Goal: Register for event/course

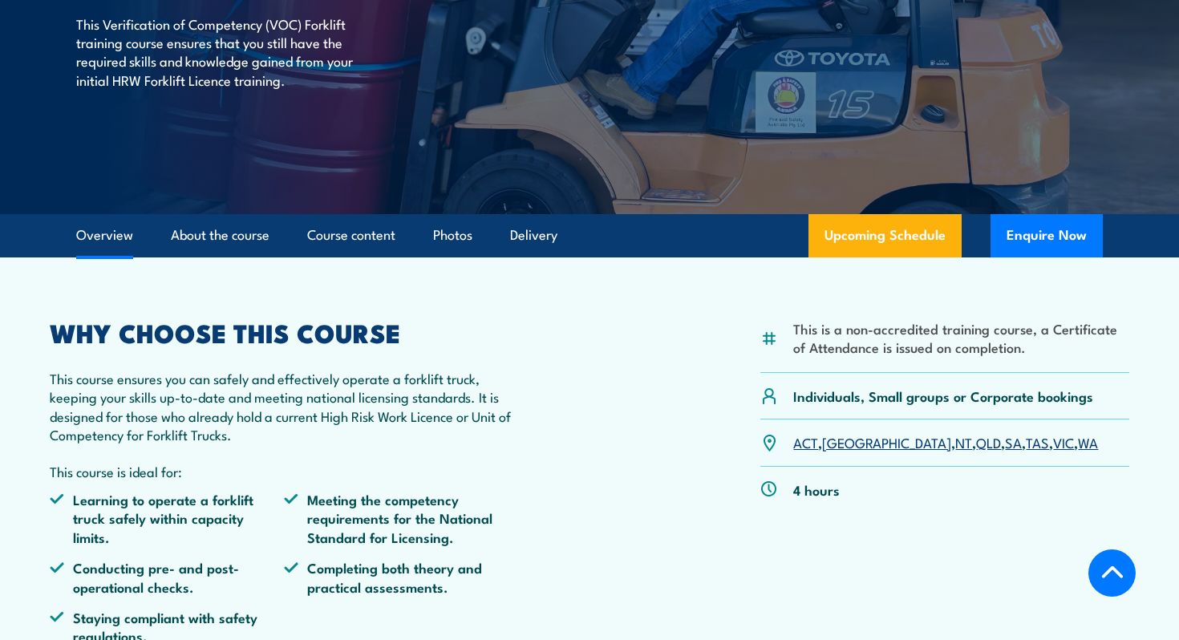
scroll to position [40, 0]
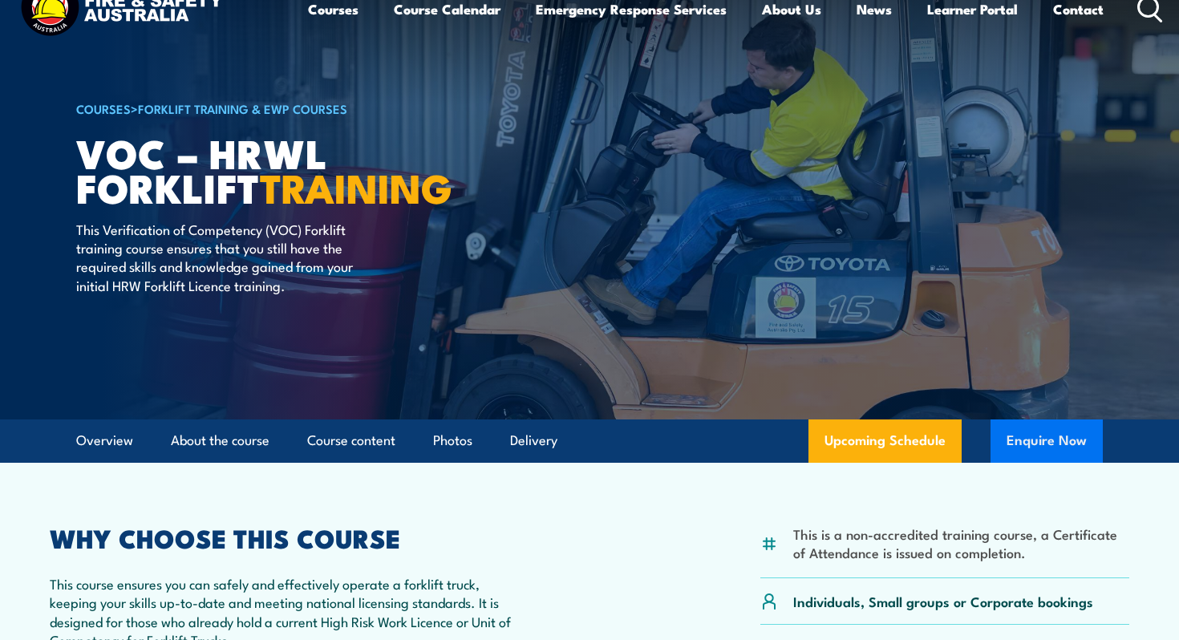
click at [1020, 452] on button "Enquire Now" at bounding box center [1046, 440] width 112 height 43
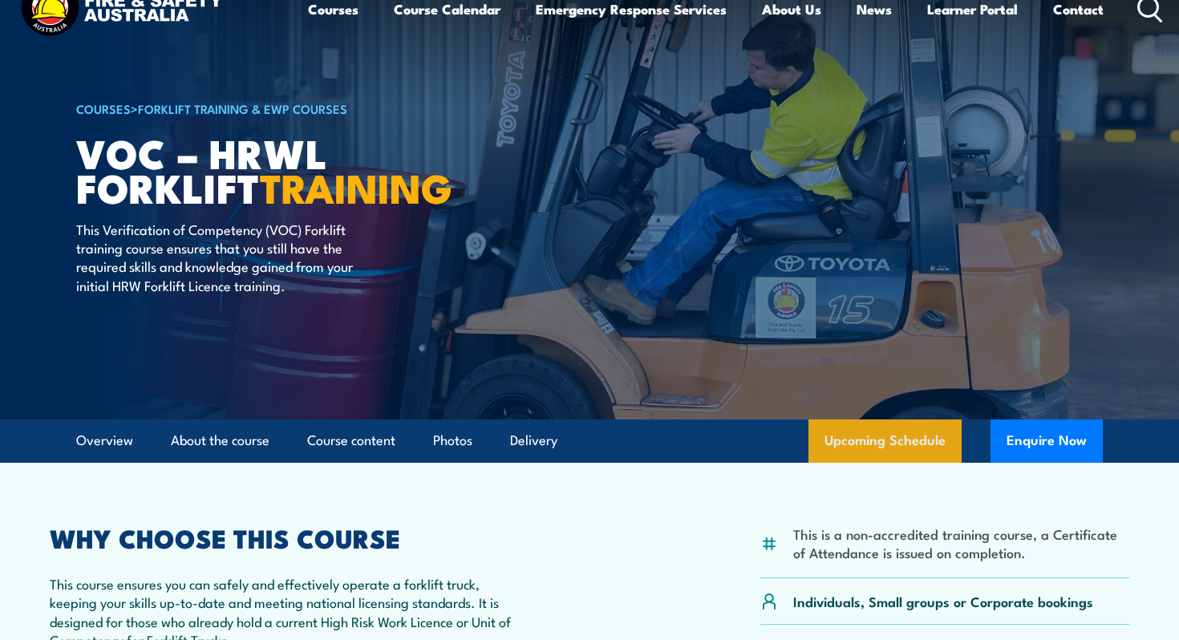
click at [885, 444] on link "Upcoming Schedule" at bounding box center [884, 440] width 153 height 43
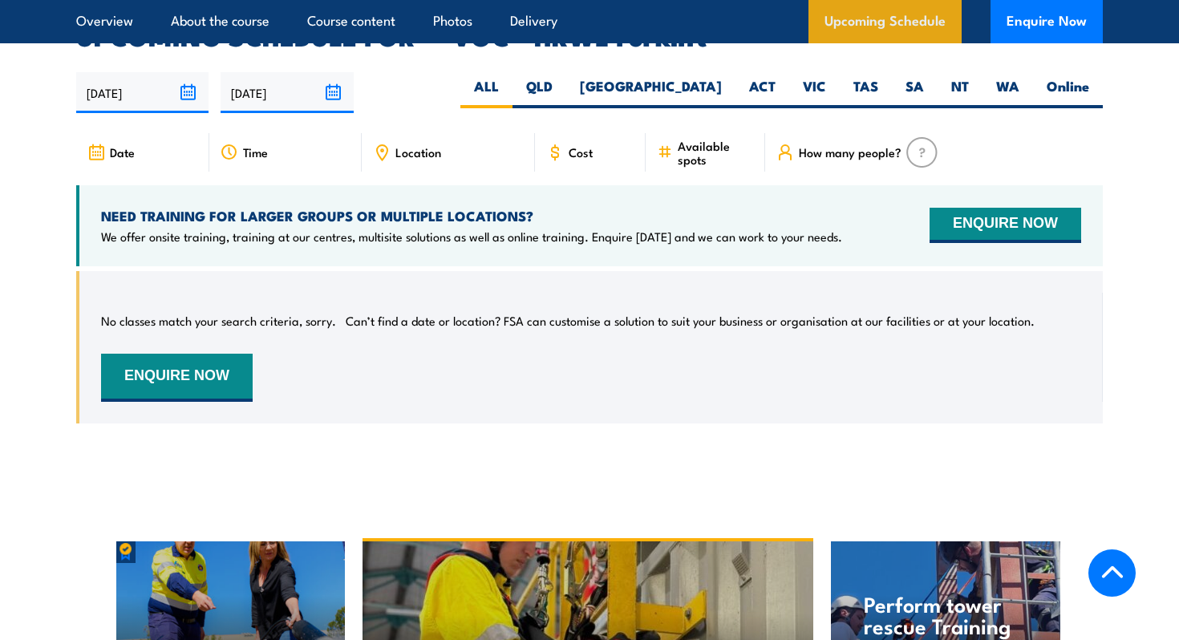
scroll to position [2389, 0]
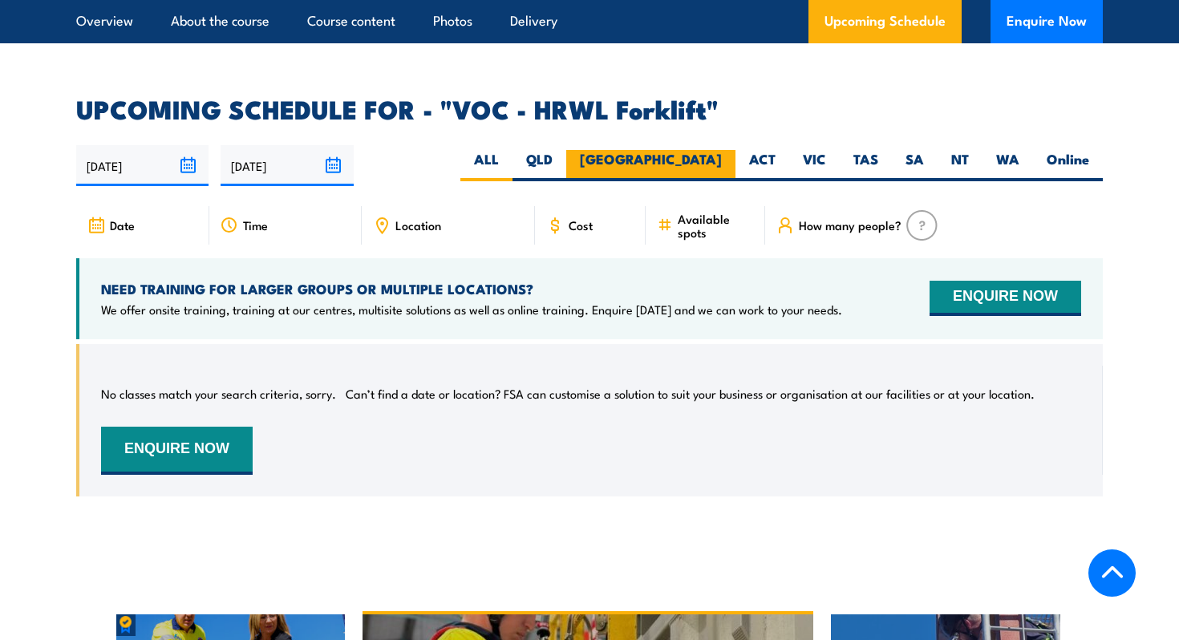
click at [711, 150] on label "[GEOGRAPHIC_DATA]" at bounding box center [650, 165] width 169 height 31
click at [722, 150] on input "[GEOGRAPHIC_DATA]" at bounding box center [727, 155] width 10 height 10
radio input "true"
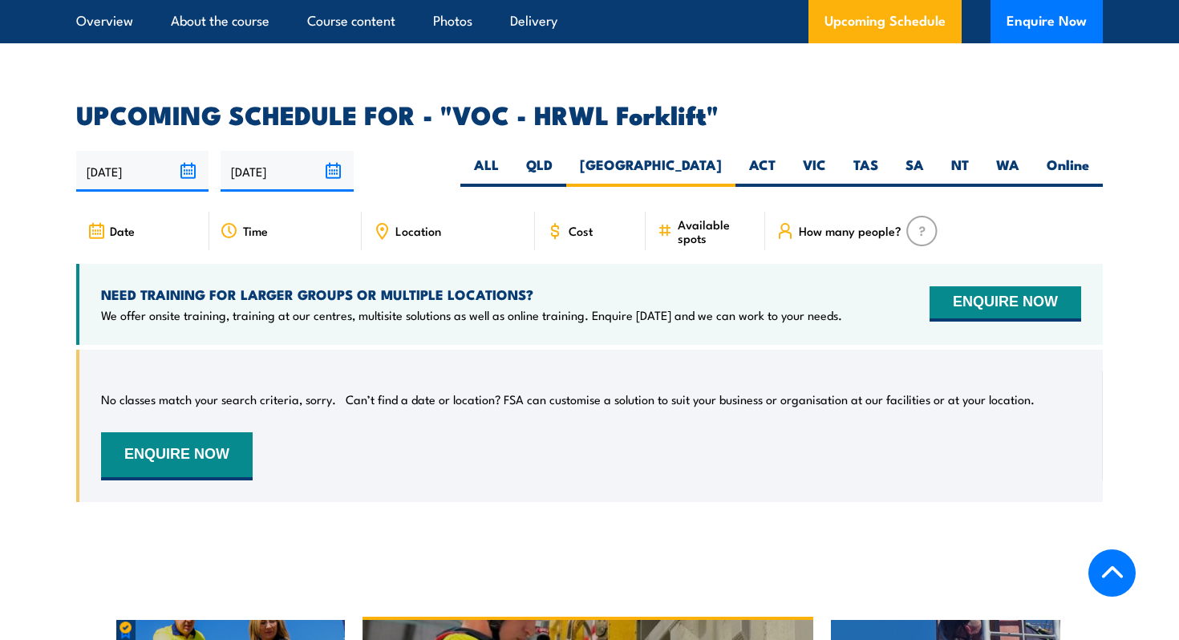
scroll to position [2391, 0]
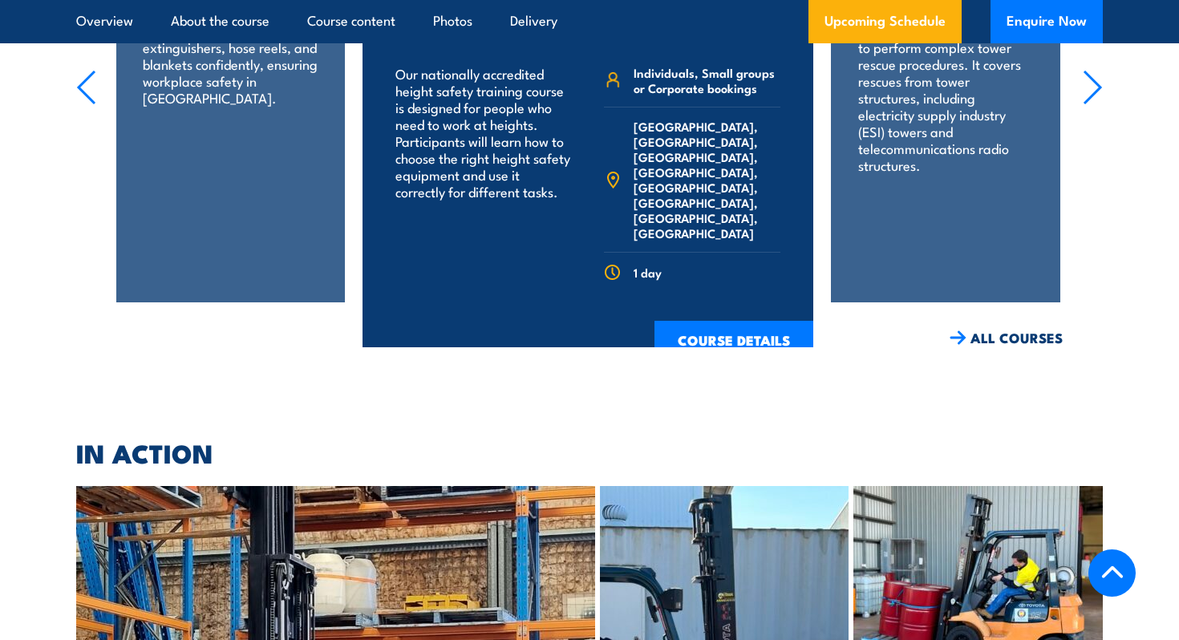
click at [369, 291] on div "Our nationally accredited height safety training course is designed for people …" at bounding box center [587, 197] width 451 height 324
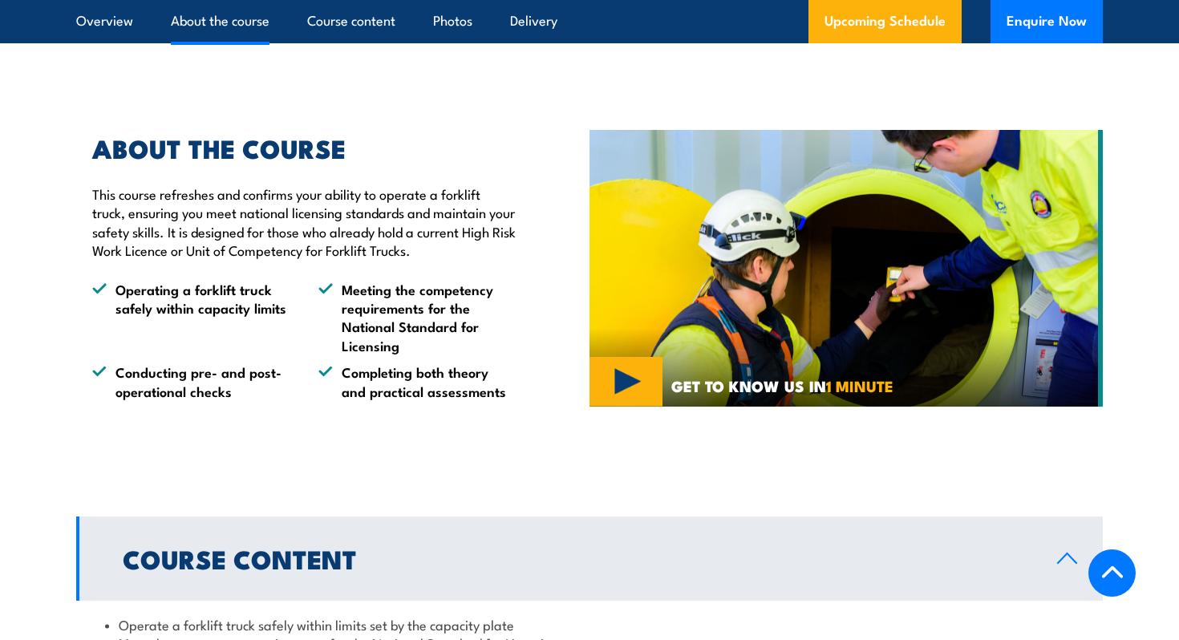
scroll to position [93, 0]
